Goal: Information Seeking & Learning: Learn about a topic

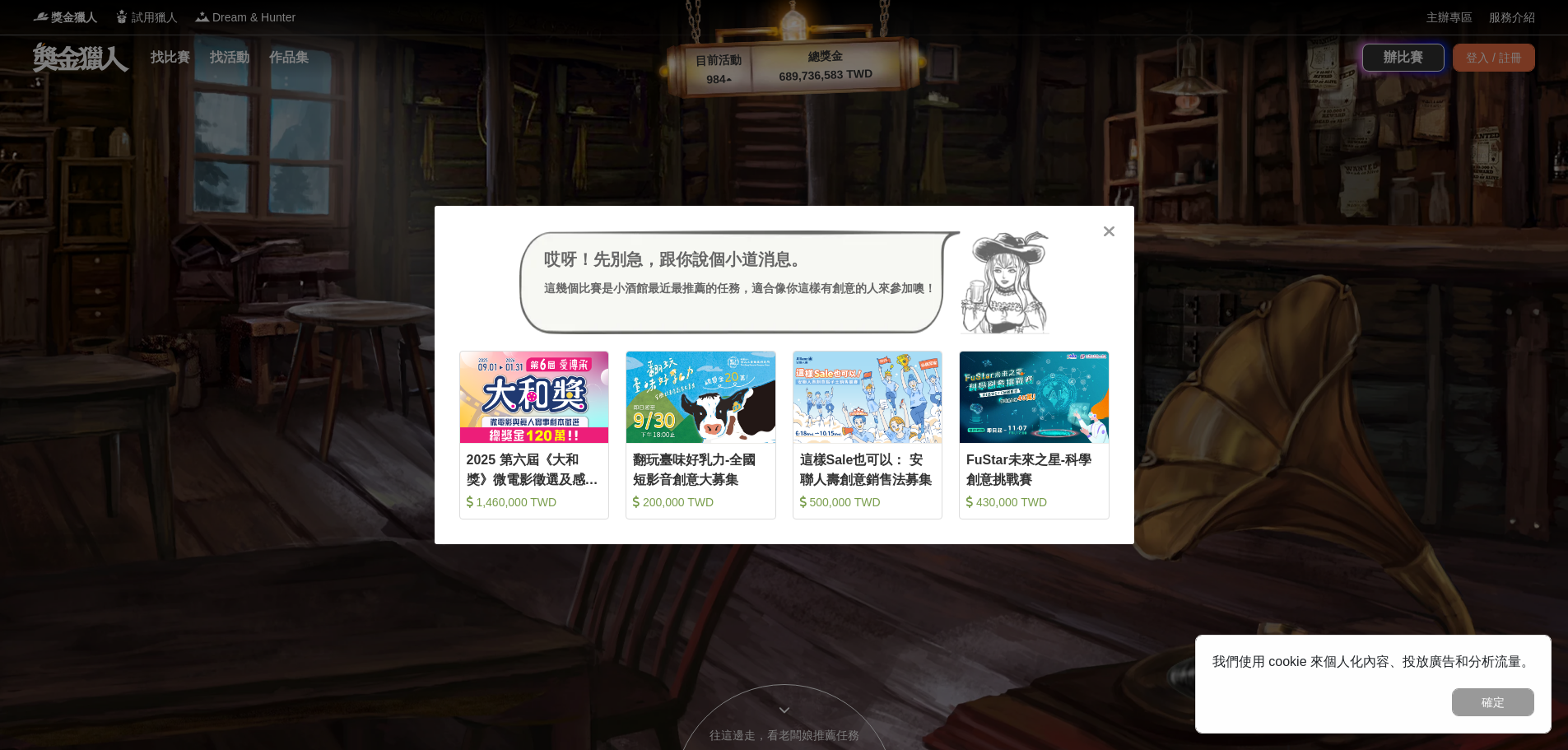
click at [1105, 232] on icon at bounding box center [1109, 231] width 12 height 17
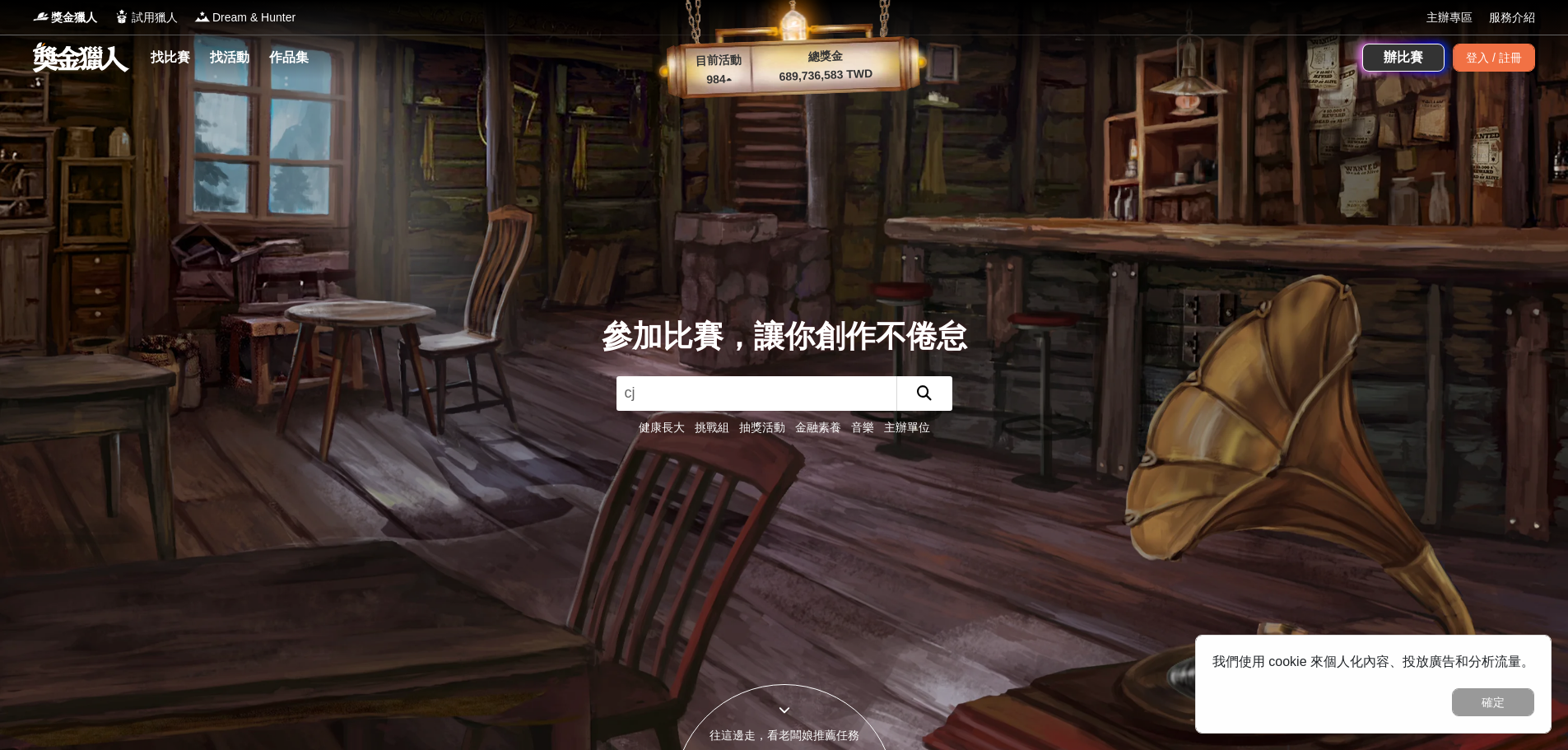
type input "c"
type input "燴[PERSON_NAME]"
click button "submit" at bounding box center [924, 393] width 56 height 35
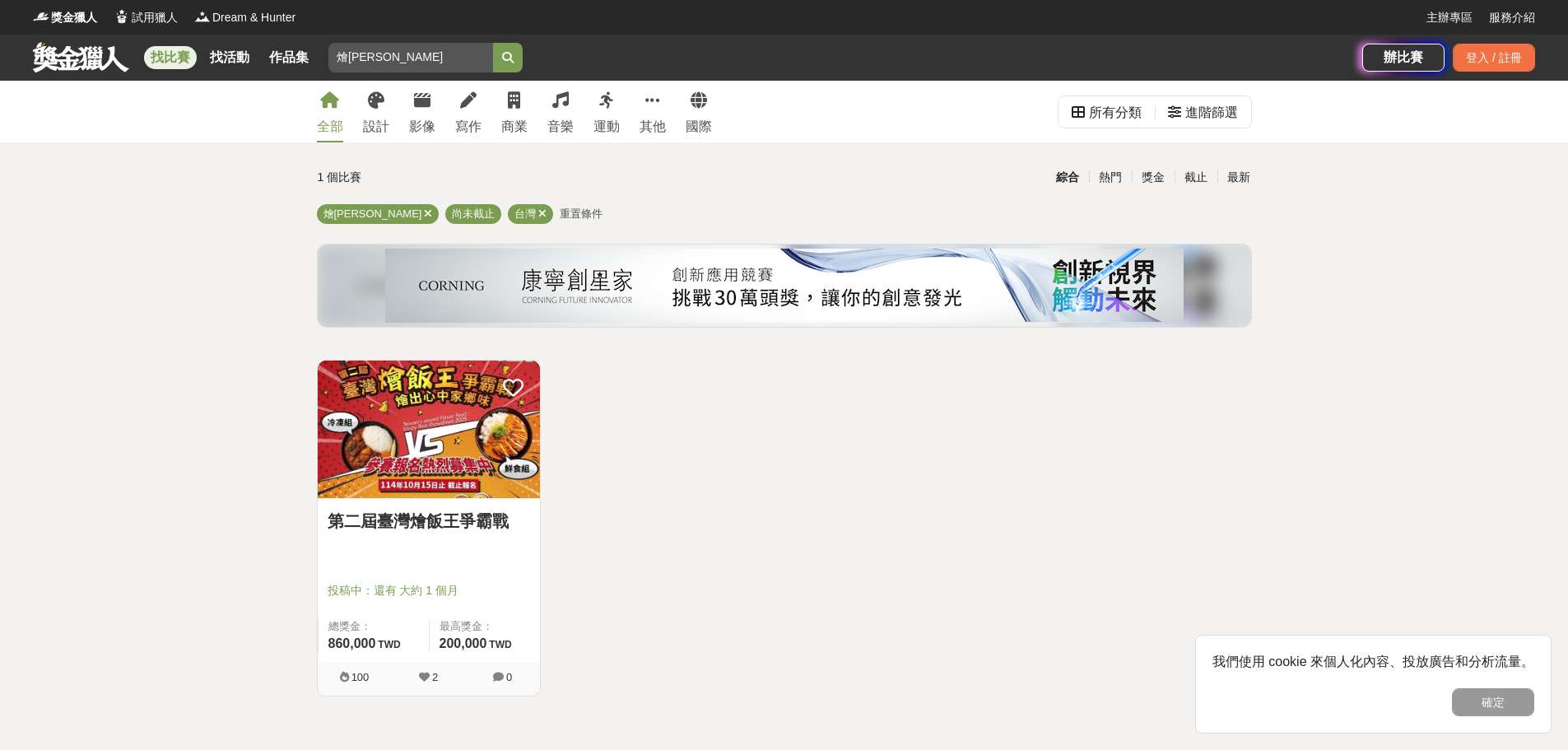
click at [461, 408] on img at bounding box center [428, 429] width 222 height 137
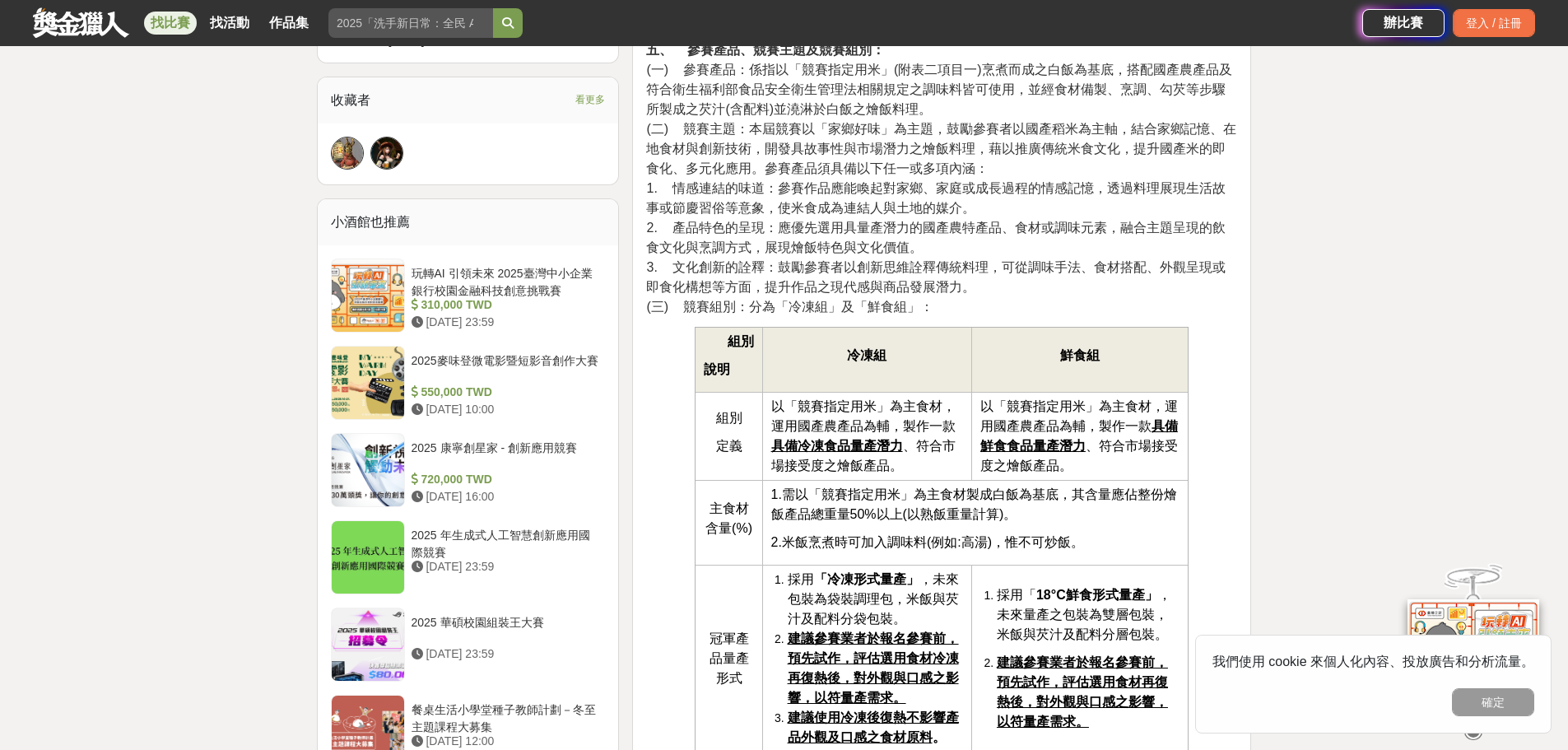
scroll to position [905, 0]
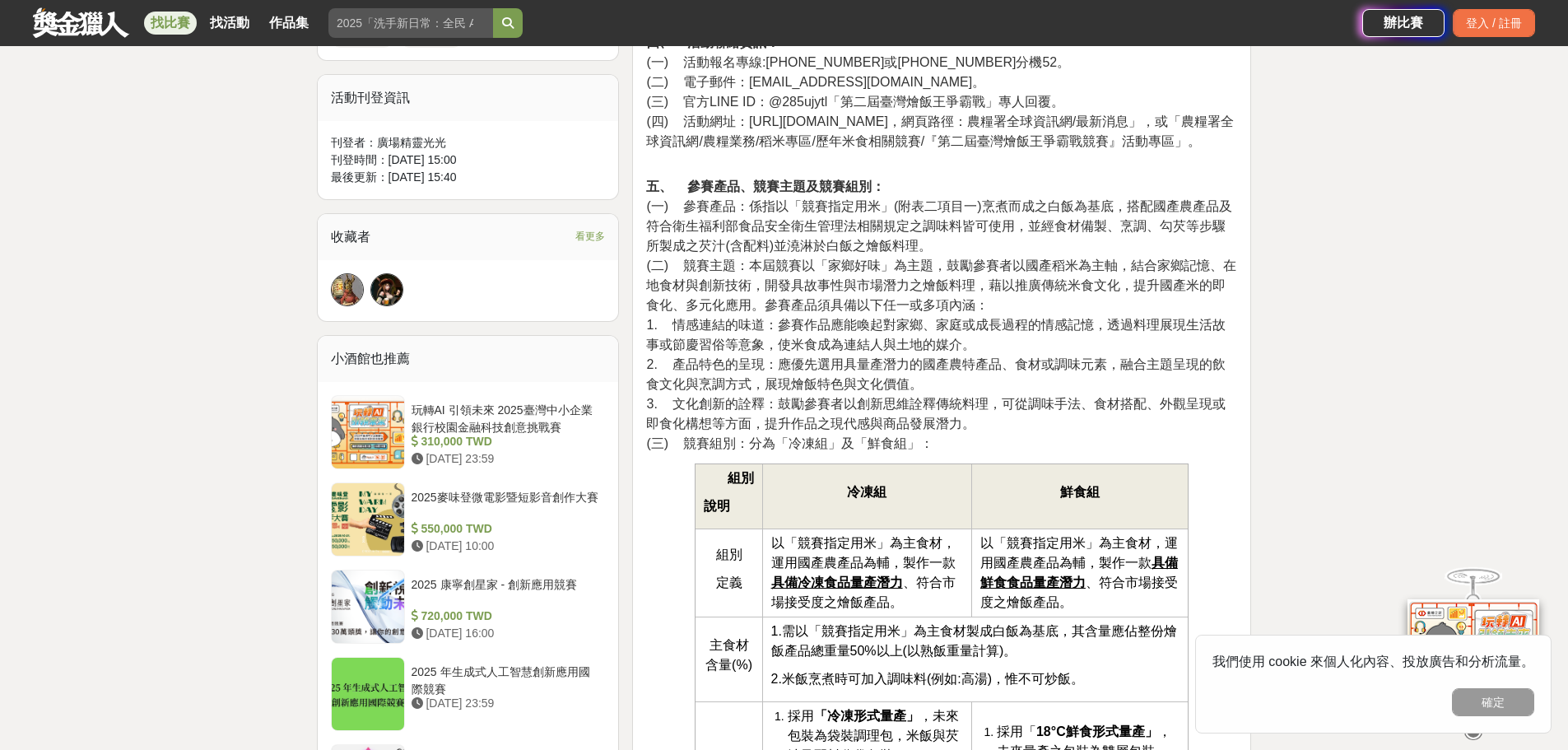
click at [601, 234] on span "看更多" at bounding box center [590, 236] width 30 height 18
click at [389, 288] on img at bounding box center [386, 289] width 31 height 31
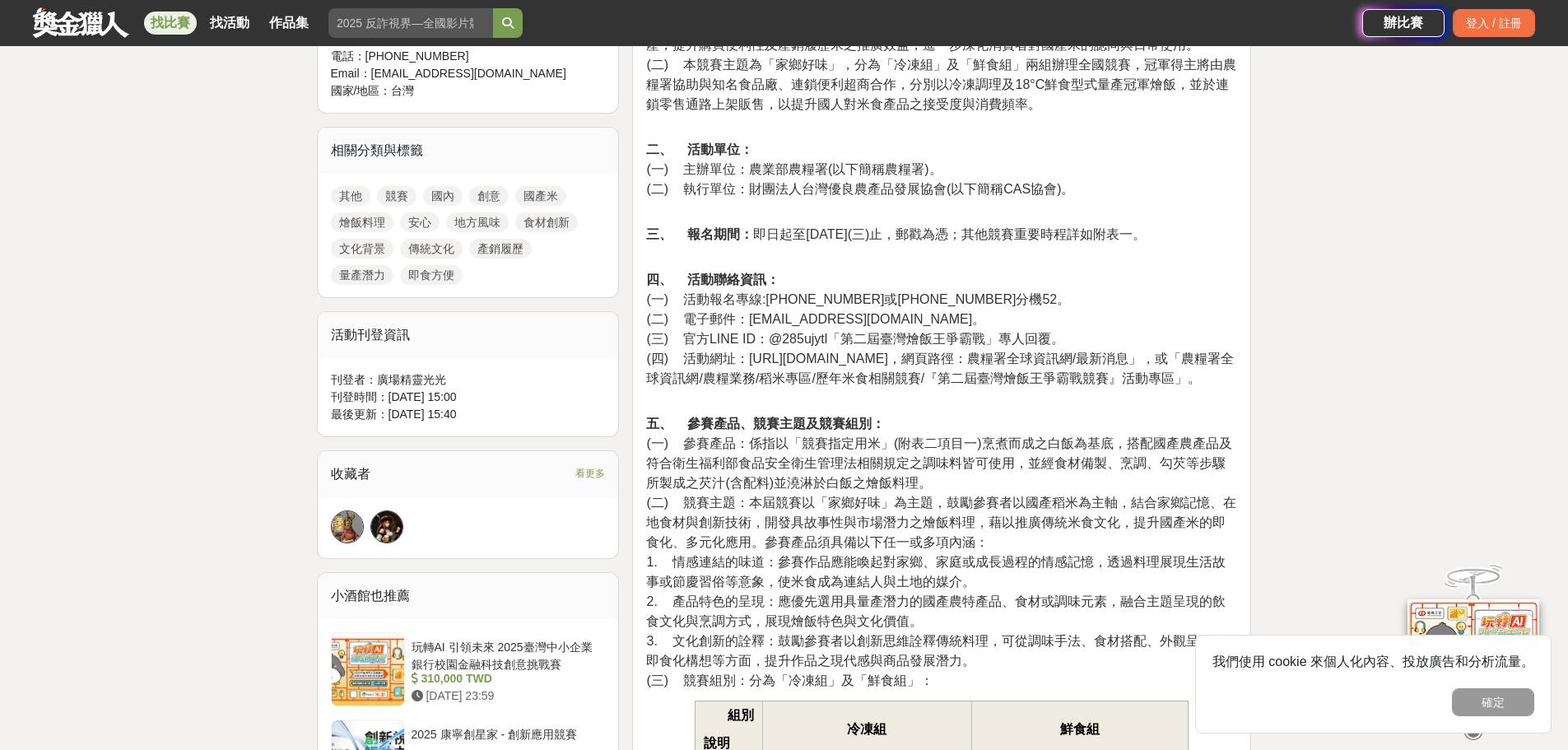
scroll to position [824, 0]
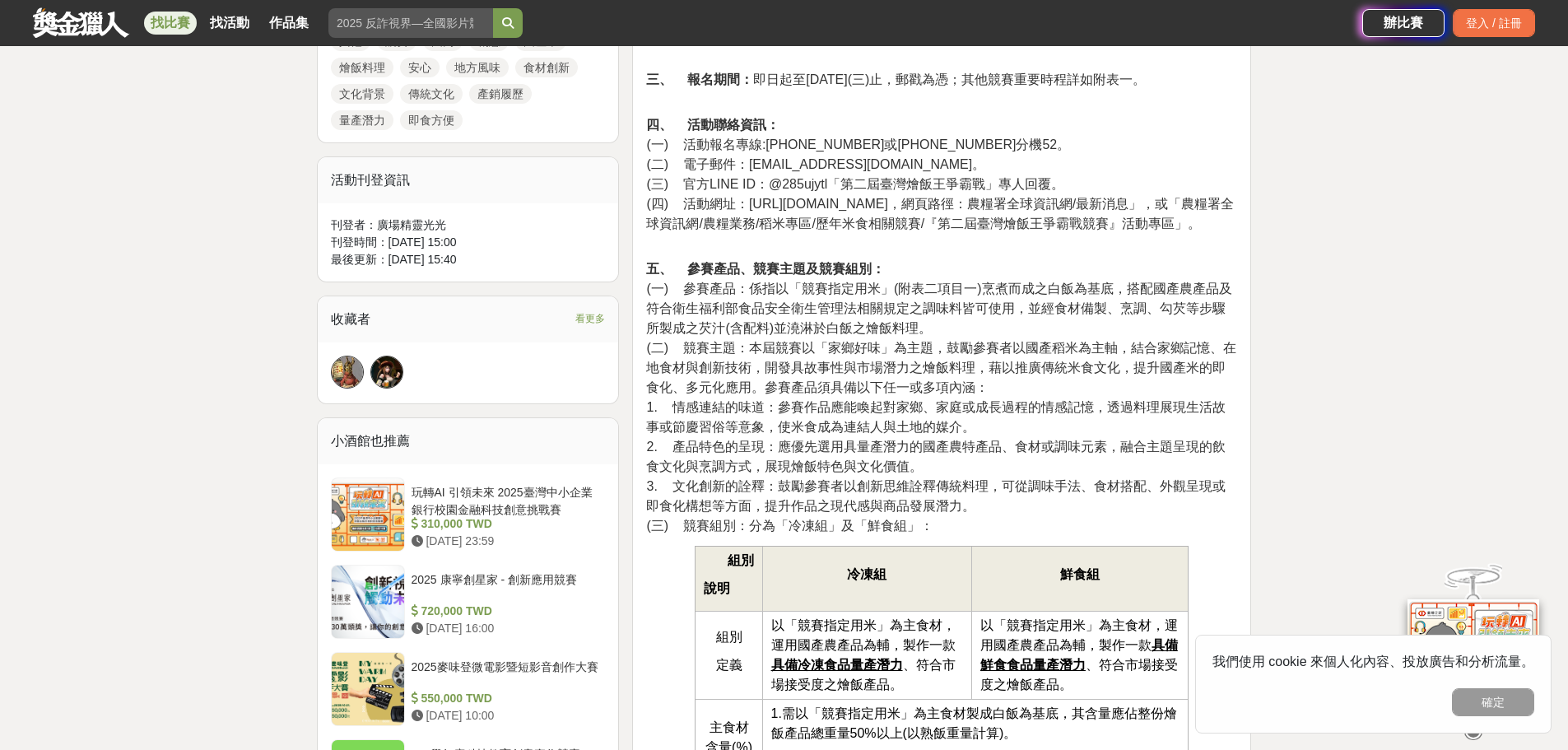
click at [351, 377] on img at bounding box center [346, 371] width 31 height 31
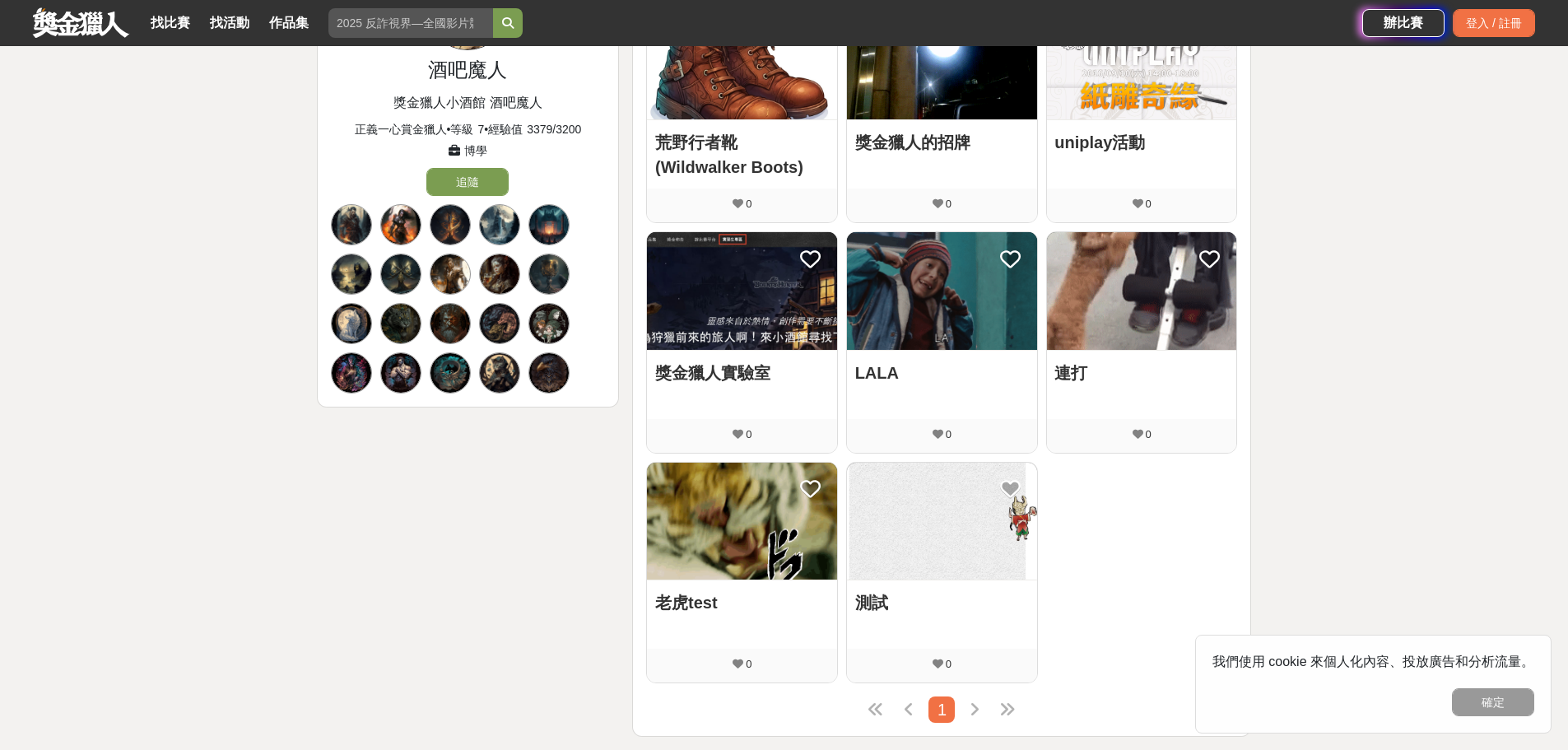
scroll to position [247, 0]
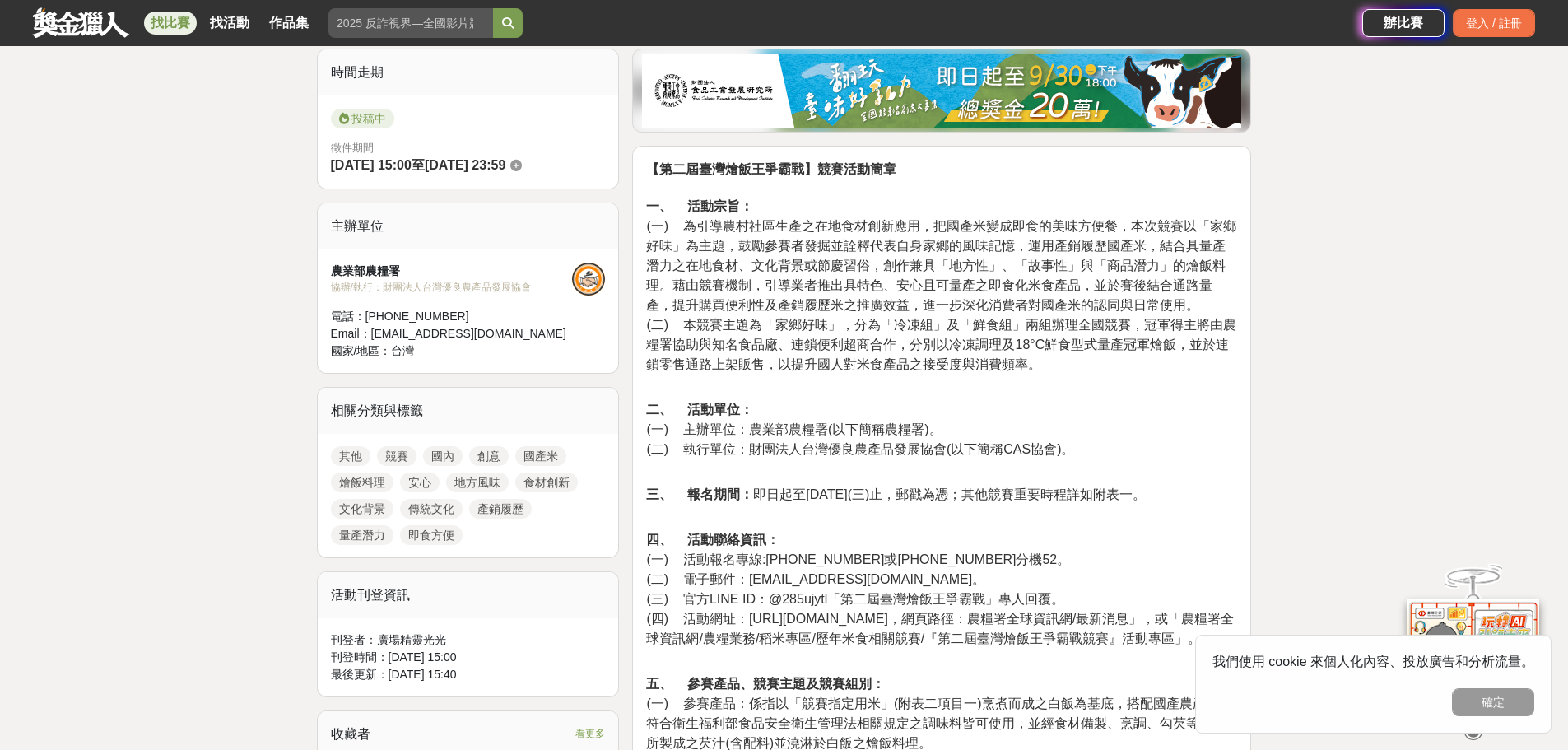
scroll to position [412, 0]
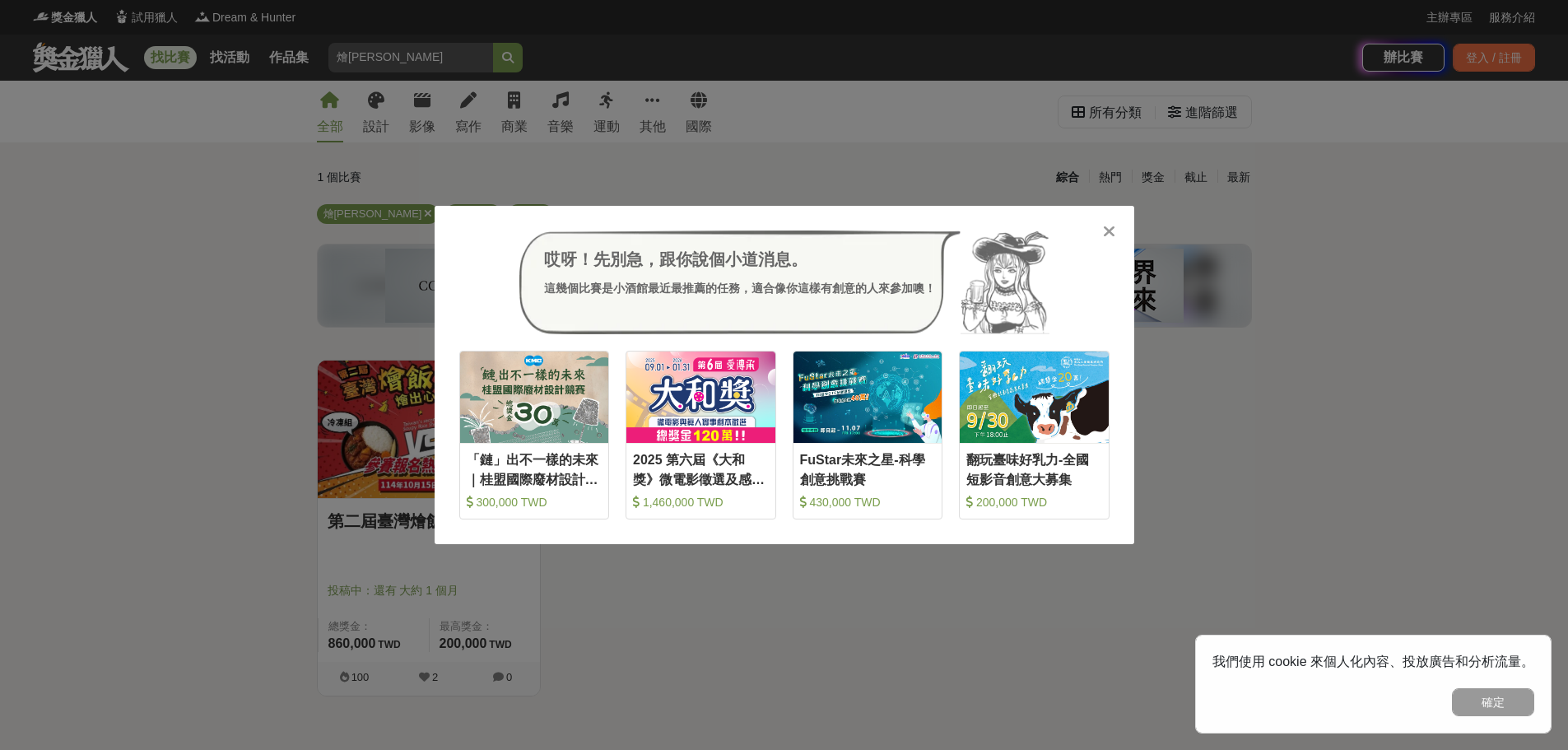
click at [1113, 232] on icon at bounding box center [1109, 231] width 12 height 17
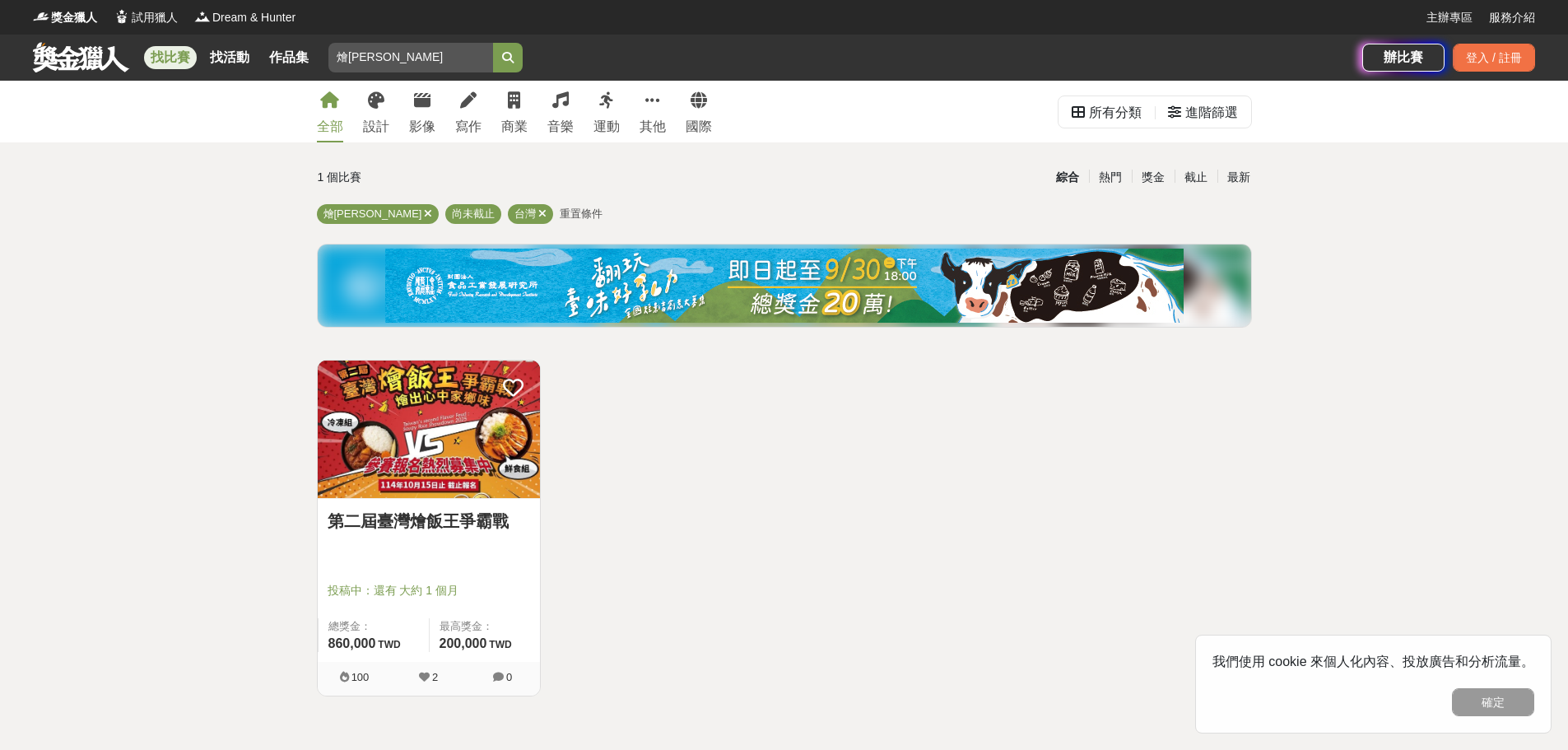
click at [467, 426] on img at bounding box center [428, 429] width 222 height 137
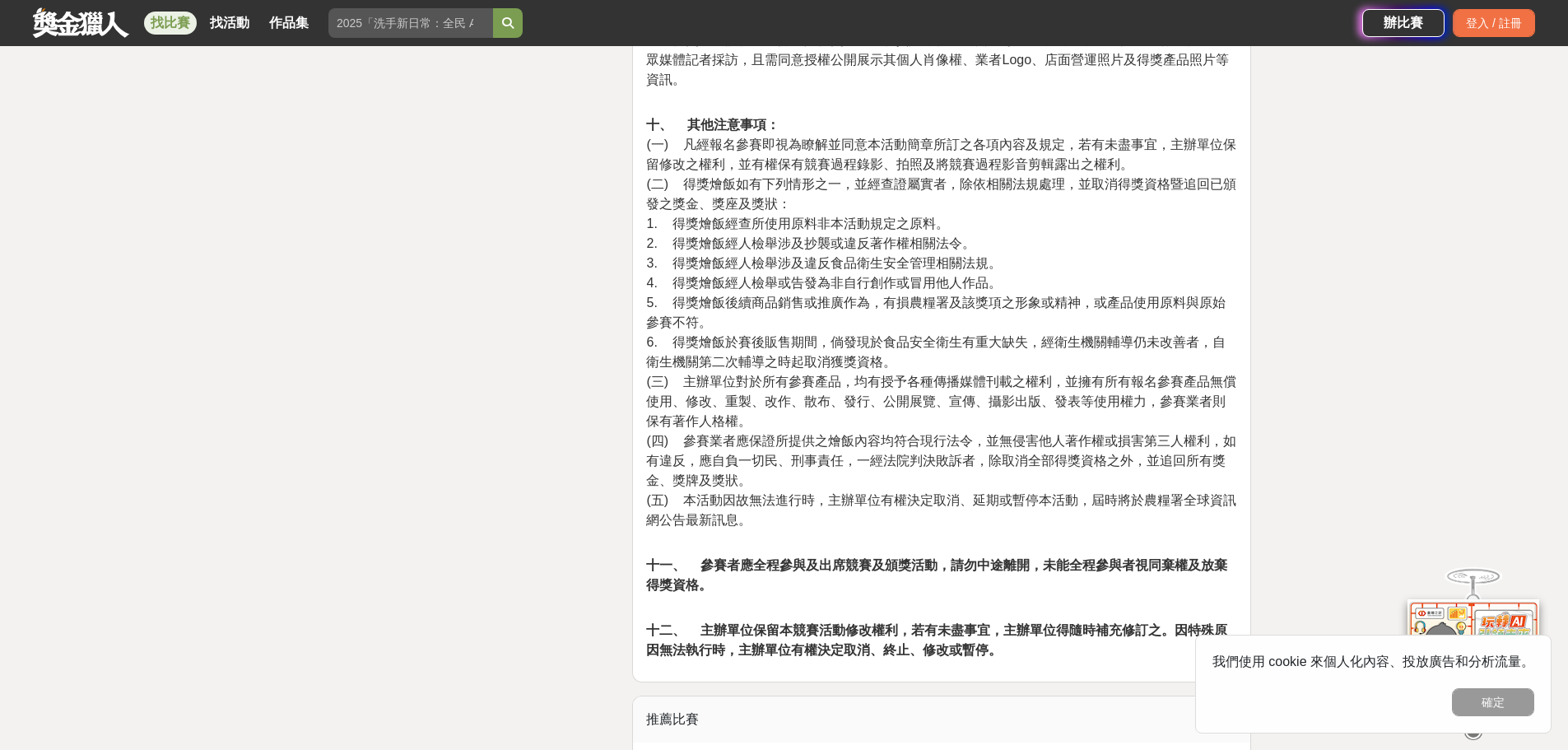
scroll to position [6997, 0]
